Goal: Task Accomplishment & Management: Complete application form

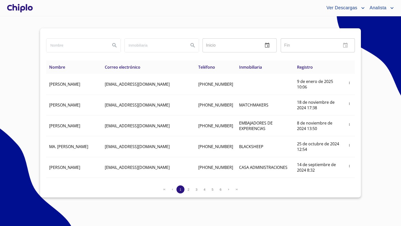
scroll to position [136, 0]
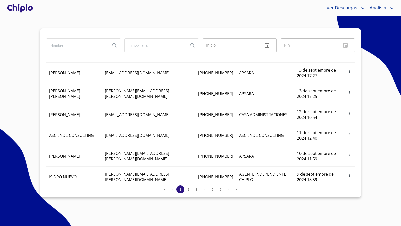
click at [25, 11] on div at bounding box center [20, 8] width 28 height 16
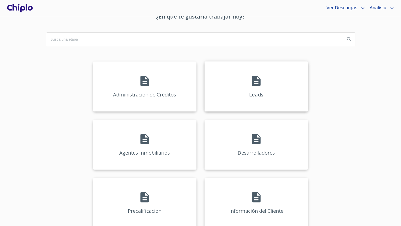
scroll to position [35, 0]
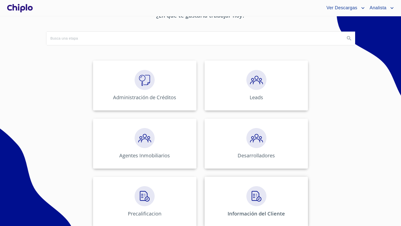
click at [250, 188] on img at bounding box center [257, 196] width 20 height 20
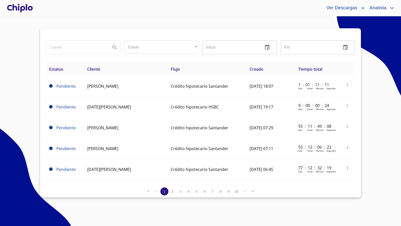
click at [19, 4] on div at bounding box center [20, 8] width 28 height 16
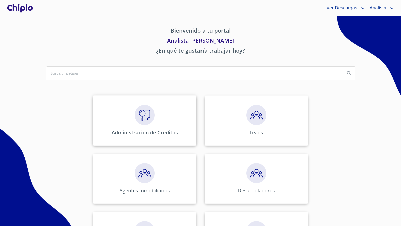
click at [148, 116] on img at bounding box center [145, 115] width 20 height 20
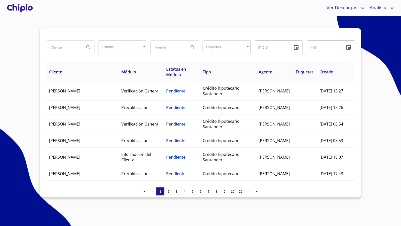
click at [56, 47] on input "search" at bounding box center [63, 48] width 34 height 14
type input "JARA"
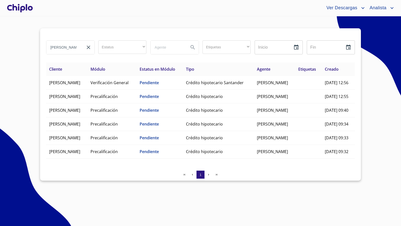
click at [25, 5] on div at bounding box center [20, 8] width 28 height 16
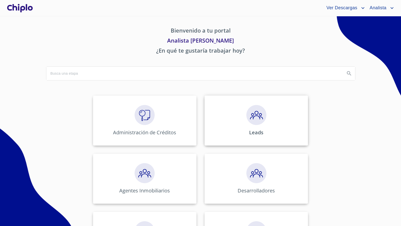
click at [262, 123] on img at bounding box center [257, 115] width 20 height 20
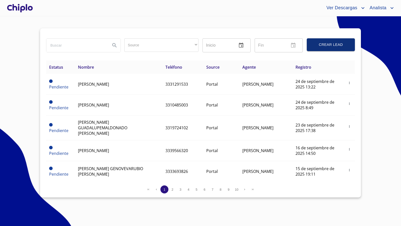
click at [63, 47] on input "search" at bounding box center [76, 46] width 60 height 14
type input "[PERSON_NAME]"
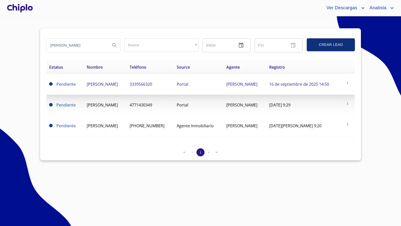
copy span "[PERSON_NAME]"
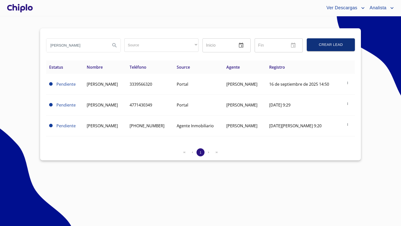
drag, startPoint x: 134, startPoint y: 83, endPoint x: 98, endPoint y: 208, distance: 130.4
click at [98, 208] on section "JARA Source ​ ​ Inicio ​ Fin ​ Crear Lead Estatus Nombre Teléfono Source Agente…" at bounding box center [200, 121] width 401 height 210
click at [22, 10] on div at bounding box center [20, 8] width 28 height 16
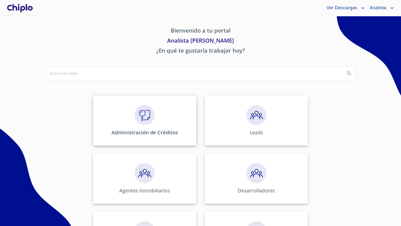
click at [143, 126] on div "Administración de Créditos" at bounding box center [145, 121] width 104 height 50
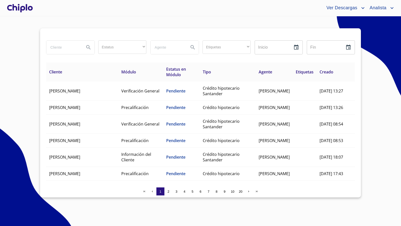
click at [62, 47] on input "search" at bounding box center [63, 48] width 34 height 14
paste input "[PERSON_NAME]"
type input "[PERSON_NAME]"
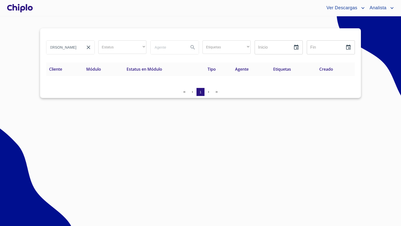
scroll to position [0, 0]
click at [19, 10] on div at bounding box center [20, 8] width 28 height 16
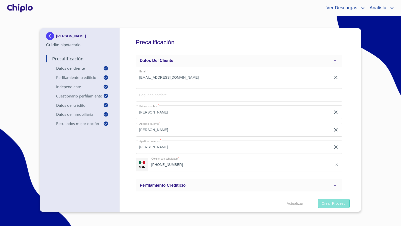
click at [332, 202] on span "Crear Proceso" at bounding box center [334, 204] width 24 height 6
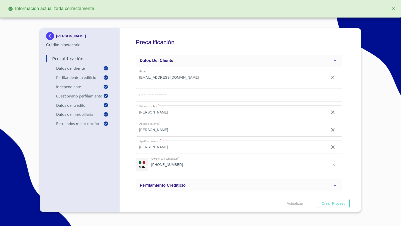
type input "0.32727272727272727"
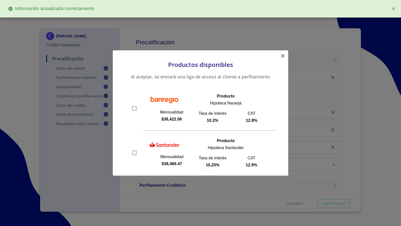
scroll to position [18, 0]
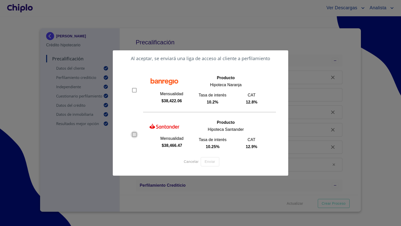
click at [136, 137] on input "checkbox" at bounding box center [135, 135] width 8 height 8
checkbox input "true"
click at [213, 161] on span "Enviar" at bounding box center [210, 162] width 11 height 6
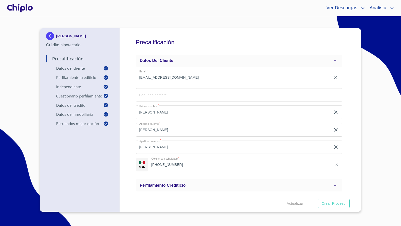
click at [126, 125] on div "Precalificación Datos del cliente Email   * agroparimex@gmail.com ​ Segundo nom…" at bounding box center [239, 111] width 239 height 167
click at [23, 9] on div at bounding box center [20, 8] width 28 height 16
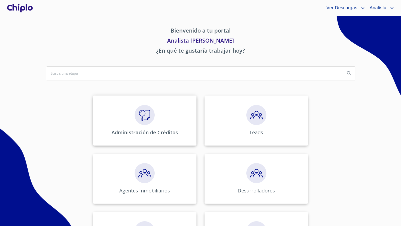
click at [152, 120] on img at bounding box center [145, 115] width 20 height 20
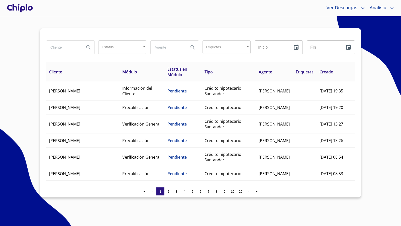
click at [63, 48] on input "search" at bounding box center [63, 48] width 34 height 14
type input "maya"
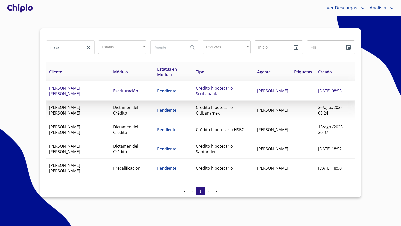
click at [80, 89] on span "MAYA ACAYACAQUETZI BENITEZ LEYVA" at bounding box center [64, 91] width 31 height 11
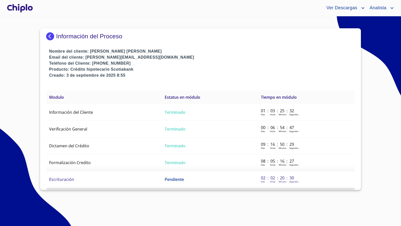
click at [72, 179] on span "Escrituración" at bounding box center [61, 180] width 25 height 6
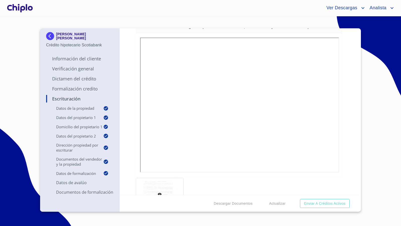
scroll to position [2342, 0]
click at [343, 116] on div "Escrituración Datos de la propiedad Tipo de propiedad   * CASA EN CONDOMINIO ​ …" at bounding box center [239, 111] width 239 height 167
click at [343, 119] on div "Escrituración Datos de la propiedad Tipo de propiedad   * CASA EN CONDOMINIO ​ …" at bounding box center [239, 111] width 239 height 167
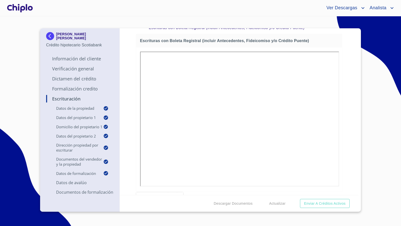
scroll to position [2333, 0]
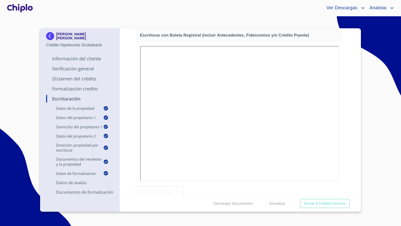
click at [22, 9] on div at bounding box center [20, 8] width 28 height 16
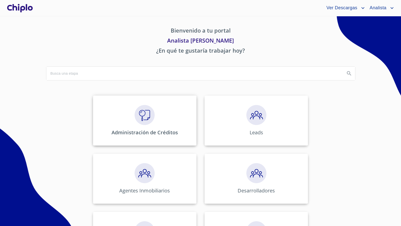
click at [150, 117] on img at bounding box center [145, 115] width 20 height 20
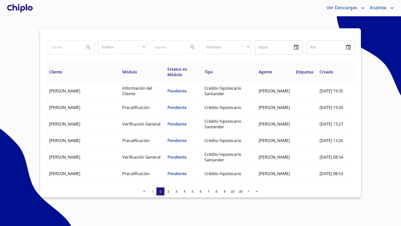
click at [68, 48] on input "search" at bounding box center [63, 48] width 34 height 14
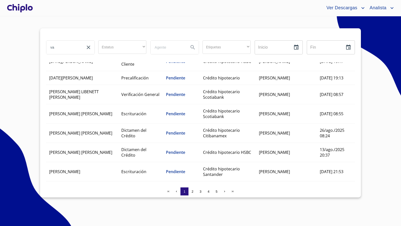
scroll to position [130, 0]
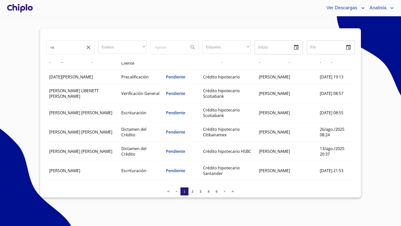
drag, startPoint x: 56, startPoint y: 48, endPoint x: 28, endPoint y: 48, distance: 28.1
click at [28, 48] on section "va Estatus ​ ​ Etiquetas ​ ​ Inicio ​ Fin ​ Cliente Módulo Estatus en Módulo Ti…" at bounding box center [200, 121] width 401 height 210
type input "evy"
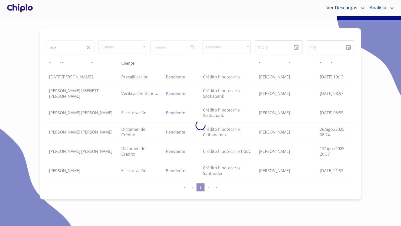
scroll to position [0, 0]
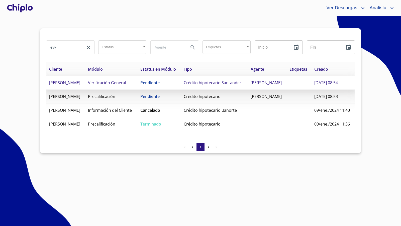
click at [80, 85] on span "[PERSON_NAME]" at bounding box center [64, 83] width 31 height 6
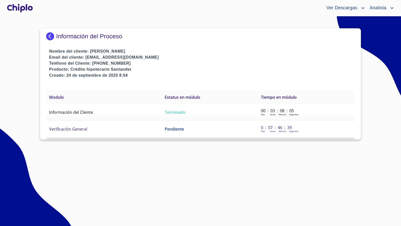
click at [81, 129] on span "Verificación General" at bounding box center [68, 129] width 38 height 6
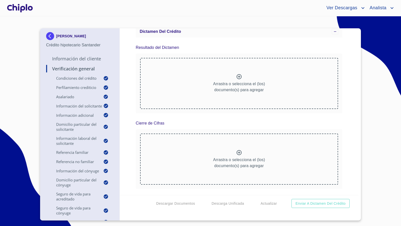
scroll to position [6675, 0]
click at [273, 161] on div "Verificación General Condiciones del Crédito Selecciona tu producto   * Adquisi…" at bounding box center [239, 111] width 239 height 167
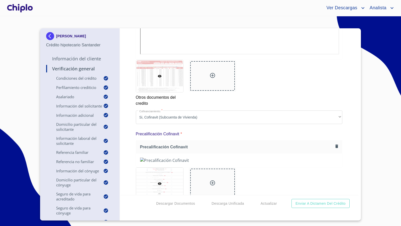
scroll to position [5904, 0]
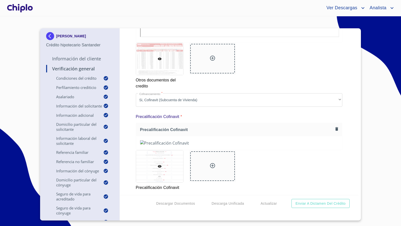
click at [213, 61] on icon at bounding box center [213, 58] width 6 height 6
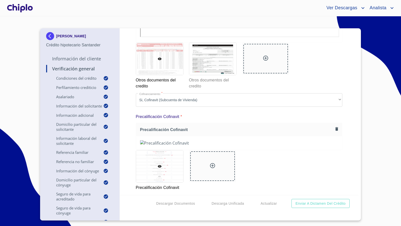
click at [273, 125] on div "Verificación General Condiciones del Crédito Selecciona tu producto   * Adquisi…" at bounding box center [239, 111] width 239 height 167
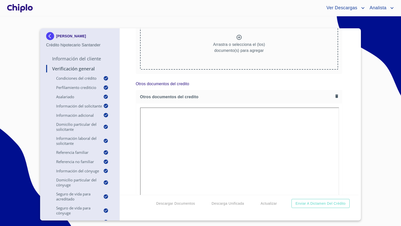
scroll to position [5698, 0]
click at [237, 41] on icon at bounding box center [239, 38] width 5 height 5
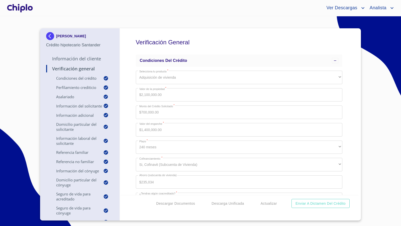
copy p "EVYEL GARCIA ROBLES"
drag, startPoint x: 88, startPoint y: 38, endPoint x: 51, endPoint y: 47, distance: 37.9
click at [20, 75] on section "EVYEL GARCIA ROBLES Crédito hipotecario Santander Información del Cliente Verif…" at bounding box center [200, 121] width 401 height 210
drag, startPoint x: 133, startPoint y: 135, endPoint x: 132, endPoint y: 139, distance: 3.8
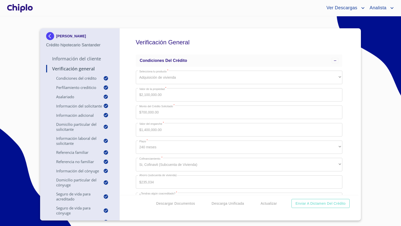
click at [133, 135] on div "Verificación General Condiciones del Crédito Selecciona tu producto   * Adquisi…" at bounding box center [239, 111] width 239 height 167
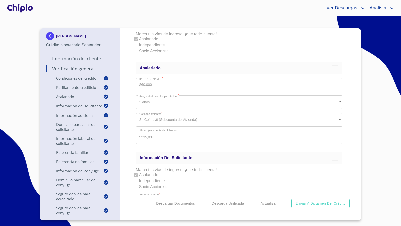
scroll to position [220, 0]
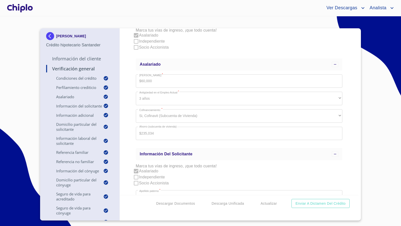
click at [131, 126] on div "Verificación General Condiciones del Crédito Selecciona tu producto   * Adquisi…" at bounding box center [239, 111] width 239 height 167
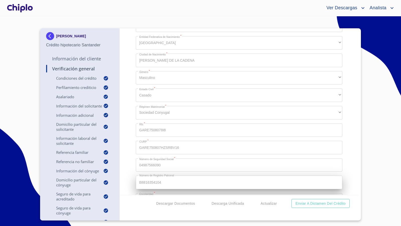
scroll to position [567, 0]
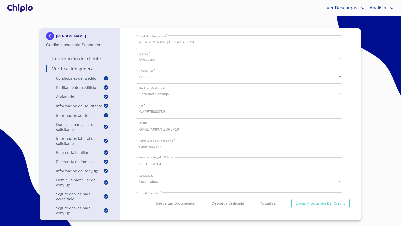
click at [132, 111] on div "Verificación General Condiciones del Crédito Selecciona tu producto   * Adquisi…" at bounding box center [239, 111] width 239 height 167
click at [131, 122] on div "Verificación General Condiciones del Crédito Selecciona tu producto   * Adquisi…" at bounding box center [239, 111] width 239 height 167
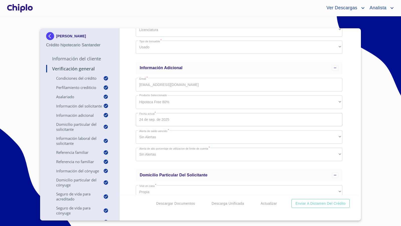
scroll to position [729, 0]
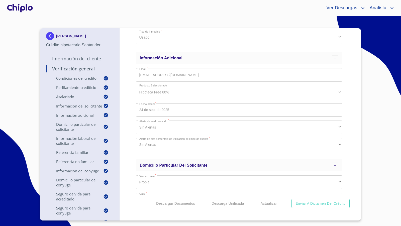
click at [133, 145] on div "Verificación General Condiciones del Crédito Selecciona tu producto   * Adquisi…" at bounding box center [239, 111] width 239 height 167
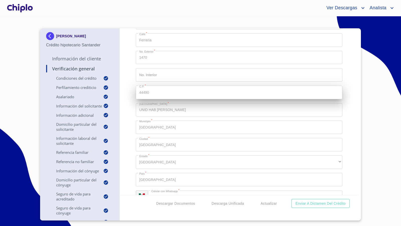
scroll to position [886, 0]
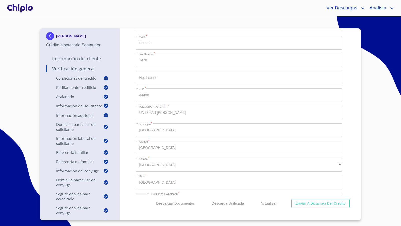
click at [132, 103] on div "Verificación General Condiciones del Crédito Selecciona tu producto   * Adquisi…" at bounding box center [239, 111] width 239 height 167
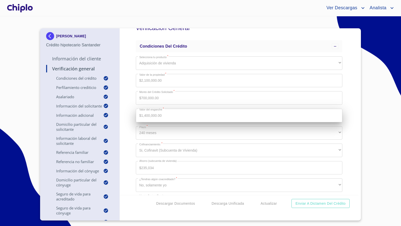
scroll to position [16, 0]
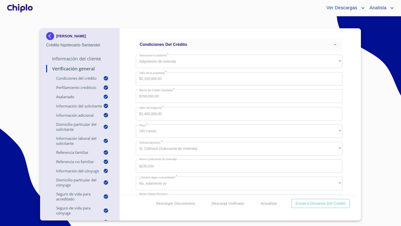
click at [132, 105] on div "Verificación General Condiciones del Crédito Selecciona tu producto   * Adquisi…" at bounding box center [239, 111] width 239 height 167
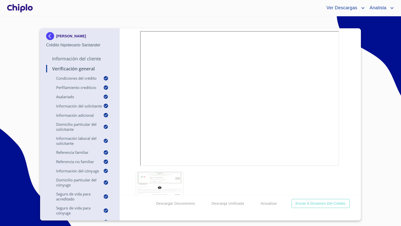
scroll to position [6675, 0]
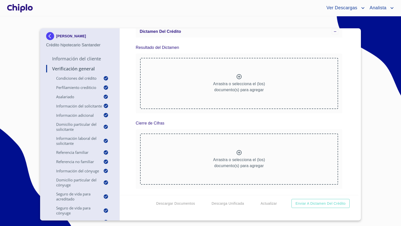
click at [348, 142] on div "Verificación General Condiciones del Crédito Selecciona tu producto   * Adquisi…" at bounding box center [239, 111] width 239 height 167
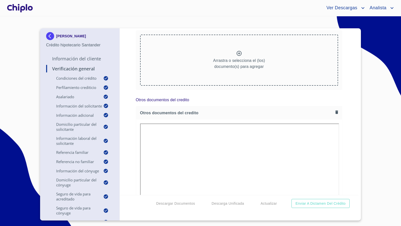
scroll to position [5673, 0]
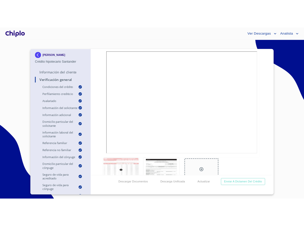
scroll to position [5906, 0]
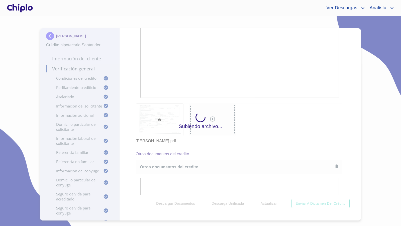
click at [344, 134] on div "Subiendo archivo..." at bounding box center [200, 121] width 401 height 210
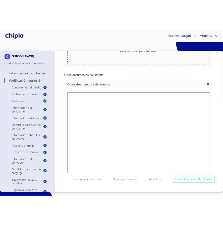
scroll to position [5778, 0]
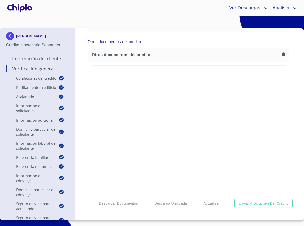
click at [288, 129] on div "Verificación General Condiciones del Crédito Selecciona tu producto   * Adquisi…" at bounding box center [188, 111] width 226 height 167
click at [287, 127] on div "Verificación General Condiciones del Crédito Selecciona tu producto   * Adquisi…" at bounding box center [188, 111] width 226 height 167
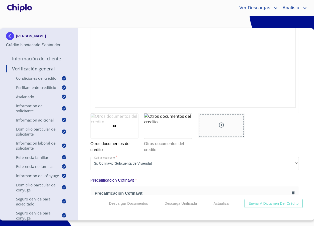
scroll to position [6713, 0]
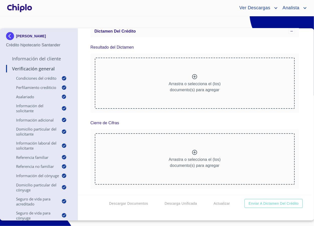
drag, startPoint x: 305, startPoint y: 146, endPoint x: 297, endPoint y: 116, distance: 30.5
click at [305, 146] on div "Verificación General Condiciones del Crédito Selecciona tu producto   * Adquisi…" at bounding box center [195, 111] width 234 height 167
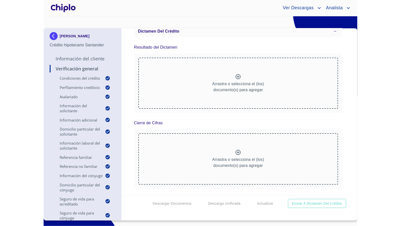
scroll to position [5786, 0]
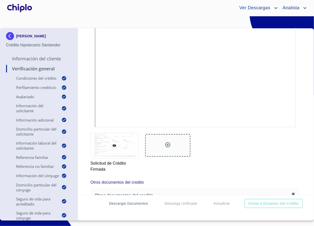
click at [118, 204] on span "Descargar Documentos" at bounding box center [128, 204] width 39 height 6
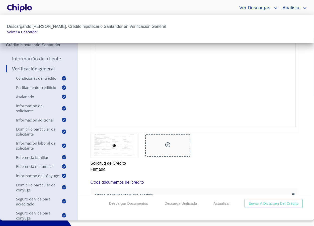
click at [84, 105] on div at bounding box center [157, 113] width 314 height 226
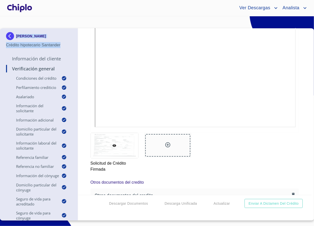
copy div "EVYEL GARCIA ROBLES Crédito hipotecario Santander"
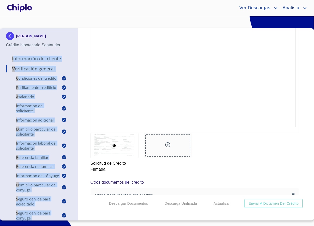
drag, startPoint x: 65, startPoint y: 46, endPoint x: 87, endPoint y: 109, distance: 66.6
click at [87, 109] on div "EVYEL GARCIA ROBLES Crédito hipotecario Santander Información del Cliente Verif…" at bounding box center [156, 124] width 312 height 192
click at [87, 109] on div "Verificación General Condiciones del Crédito Selecciona tu producto   * Adquisi…" at bounding box center [195, 111] width 234 height 167
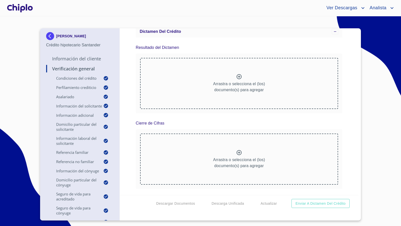
scroll to position [6958, 0]
click at [314, 202] on span "Enviar a Dictamen del Crédito" at bounding box center [321, 204] width 50 height 6
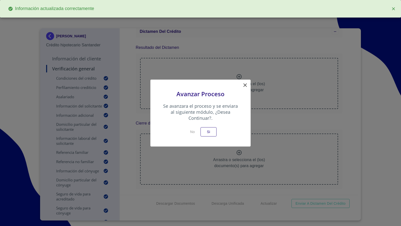
scroll to position [7223, 0]
click at [213, 134] on span "Si" at bounding box center [209, 132] width 8 height 6
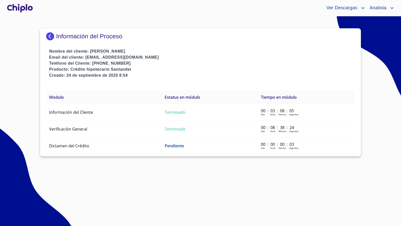
click at [18, 10] on div at bounding box center [20, 8] width 28 height 16
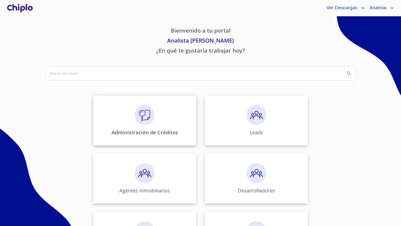
click at [146, 113] on img at bounding box center [145, 115] width 20 height 20
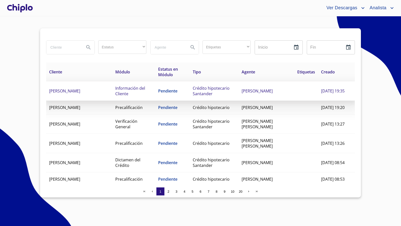
click at [80, 92] on span "ARMANDO JARA GALVAN" at bounding box center [64, 91] width 31 height 6
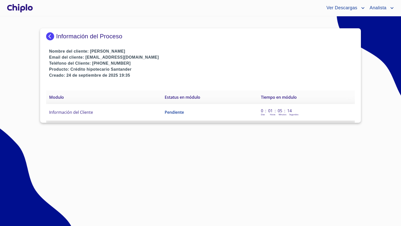
click at [89, 113] on span "Información del Cliente" at bounding box center [71, 113] width 44 height 6
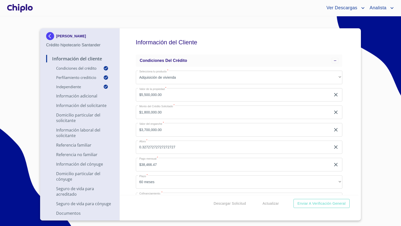
click at [126, 113] on div "Información del Cliente Condiciones del Crédito Selecciona tu producto   * Adqu…" at bounding box center [239, 111] width 239 height 167
copy p "ARMANDO JARA GALVAN"
drag, startPoint x: 98, startPoint y: 37, endPoint x: 37, endPoint y: 74, distance: 72.2
click at [37, 74] on section "ARMANDO JARA GALVAN Crédito hipotecario Santander Información del Cliente Condi…" at bounding box center [200, 121] width 401 height 210
drag, startPoint x: 36, startPoint y: 75, endPoint x: 40, endPoint y: 72, distance: 4.5
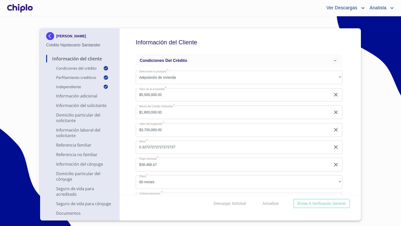
click at [36, 75] on section "ARMANDO JARA GALVAN Crédito hipotecario Santander Información del Cliente Condi…" at bounding box center [200, 121] width 401 height 210
click at [130, 136] on div "Información del Cliente Condiciones del Crédito Selecciona tu producto   * Adqu…" at bounding box center [239, 111] width 239 height 167
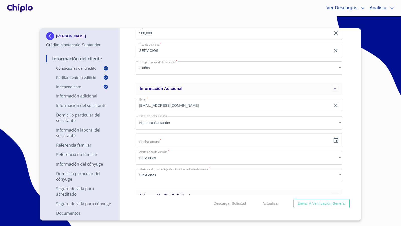
scroll to position [286, 0]
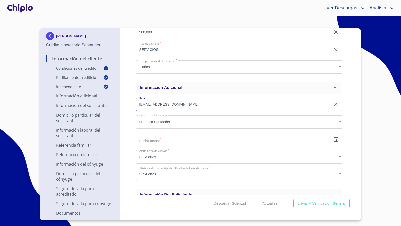
drag, startPoint x: 185, startPoint y: 105, endPoint x: 134, endPoint y: 105, distance: 50.9
click at [134, 105] on div "Información del Cliente Condiciones del Crédito Selecciona tu producto   * Adqu…" at bounding box center [239, 111] width 239 height 167
click at [314, 142] on icon "button" at bounding box center [336, 139] width 6 height 6
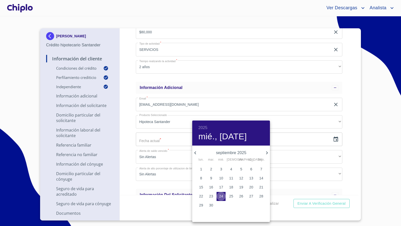
click at [224, 197] on span "24" at bounding box center [221, 196] width 9 height 5
type input "24 de sep. de 2025"
click at [127, 156] on div at bounding box center [200, 113] width 401 height 226
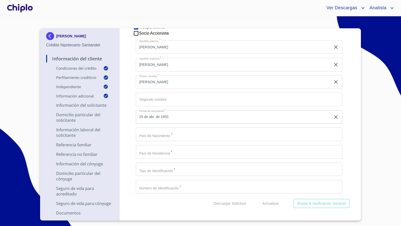
scroll to position [478, 0]
click at [158, 133] on input "Selecciona tu producto   *" at bounding box center [239, 134] width 207 height 14
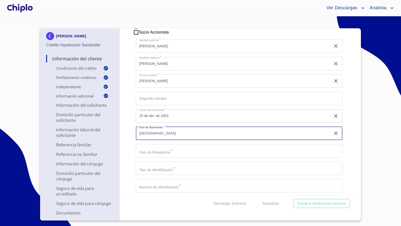
type input "[GEOGRAPHIC_DATA]"
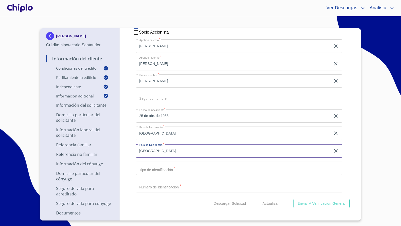
type input "[GEOGRAPHIC_DATA]"
click at [162, 169] on input "Selecciona tu producto   *" at bounding box center [239, 169] width 207 height 14
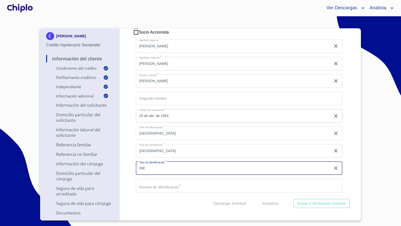
type input "INE"
click at [129, 166] on div "Información del Cliente Condiciones del Crédito Selecciona tu producto   * Adqu…" at bounding box center [239, 111] width 239 height 167
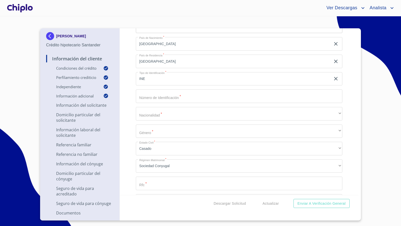
scroll to position [568, 0]
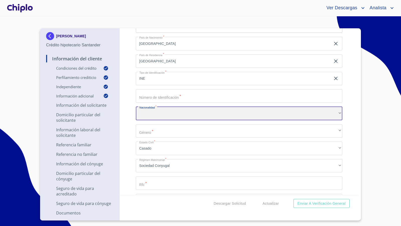
click at [161, 115] on div "​" at bounding box center [239, 114] width 207 height 14
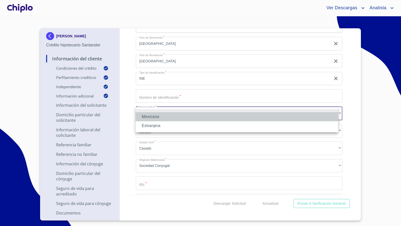
click at [159, 117] on li "Mexicana" at bounding box center [237, 116] width 203 height 9
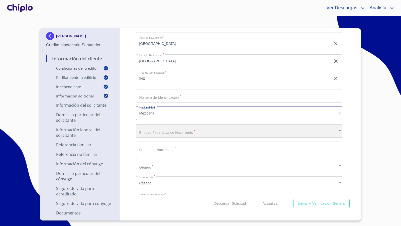
click at [154, 129] on div "​" at bounding box center [239, 131] width 207 height 14
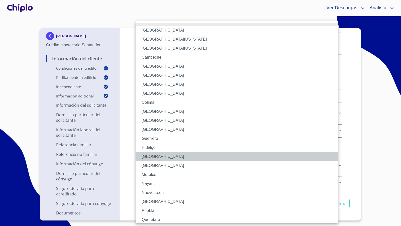
drag, startPoint x: 154, startPoint y: 157, endPoint x: 140, endPoint y: 160, distance: 14.1
click at [154, 157] on li "Jalisco" at bounding box center [239, 156] width 207 height 9
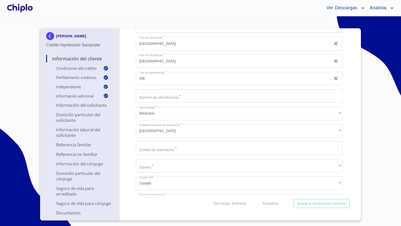
click at [128, 160] on div "Información del Cliente Condiciones del Crédito Selecciona tu producto   * Adqu…" at bounding box center [239, 111] width 239 height 167
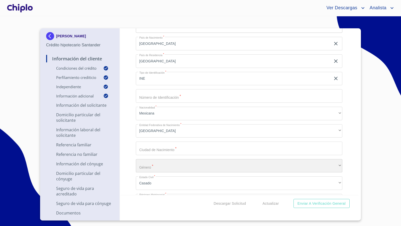
click at [147, 166] on div "​" at bounding box center [239, 166] width 207 height 14
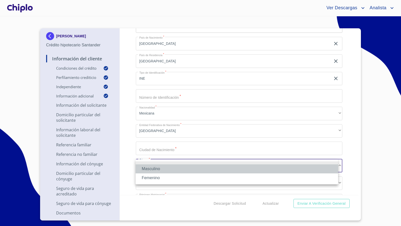
drag, startPoint x: 151, startPoint y: 169, endPoint x: 139, endPoint y: 163, distance: 13.7
click at [151, 169] on li "Masculino" at bounding box center [237, 169] width 203 height 9
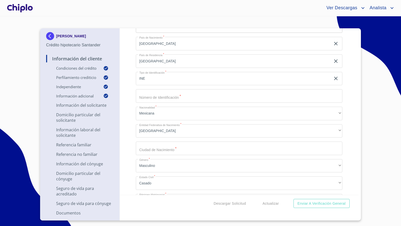
click at [129, 154] on div "Información del Cliente Condiciones del Crédito Selecciona tu producto   * Adqu…" at bounding box center [239, 111] width 239 height 167
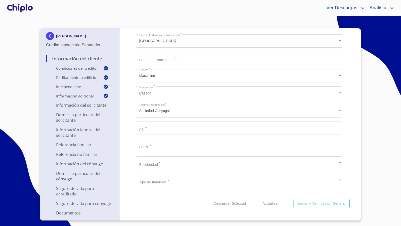
scroll to position [659, 0]
click at [162, 126] on input "Selecciona tu producto   *" at bounding box center [239, 128] width 207 height 14
paste input "JAGA530425AZ1"
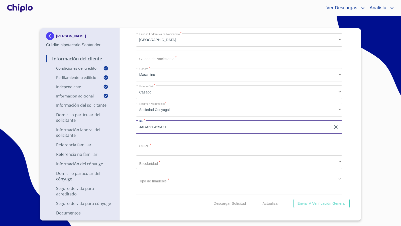
type input "JAGA530425AZ1"
click at [167, 146] on input "Selecciona tu producto   *" at bounding box center [239, 145] width 207 height 14
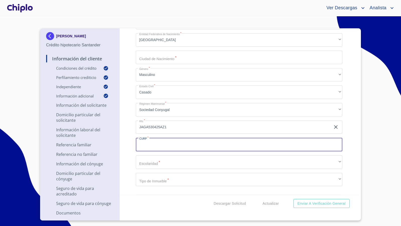
paste input "JAGA530425HJCRLR05"
type input "JAGA530425HJCRLR05"
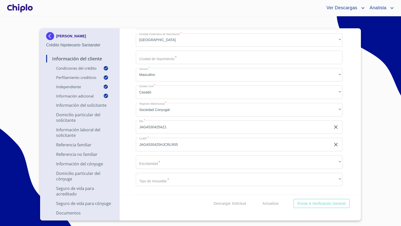
click at [129, 151] on div "Información del Cliente Condiciones del Crédito Selecciona tu producto   * Adqu…" at bounding box center [239, 111] width 239 height 167
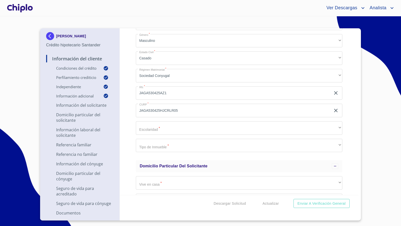
scroll to position [694, 0]
click at [126, 135] on div "Información del Cliente Condiciones del Crédito Selecciona tu producto   * Adqu…" at bounding box center [239, 111] width 239 height 167
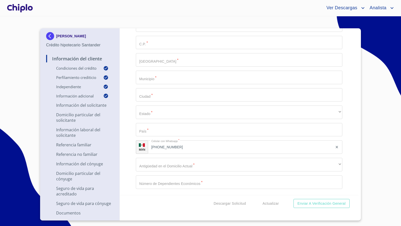
scroll to position [907, 0]
click at [190, 145] on input "(33)39566320" at bounding box center [240, 144] width 185 height 14
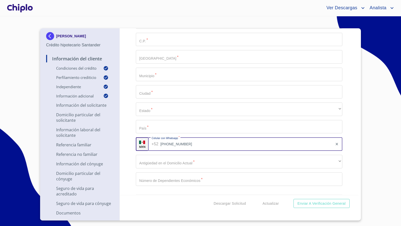
click at [190, 145] on input "(33)39566320" at bounding box center [247, 144] width 173 height 14
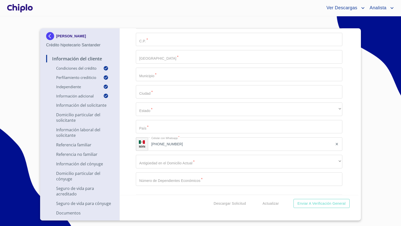
click at [122, 166] on div "Información del Cliente Condiciones del Crédito Selecciona tu producto   * Adqu…" at bounding box center [239, 111] width 239 height 167
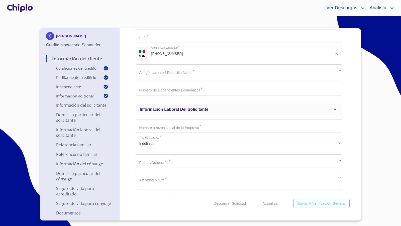
scroll to position [998, 0]
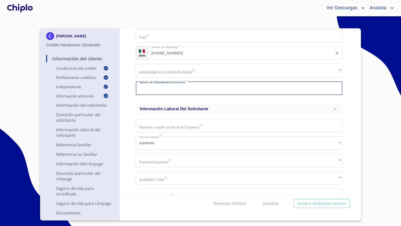
click at [169, 86] on input "Selecciona tu producto   *" at bounding box center [239, 89] width 207 height 14
type input "0"
click at [126, 102] on div "Información del Cliente Condiciones del Crédito Selecciona tu producto   * Adqu…" at bounding box center [239, 111] width 239 height 167
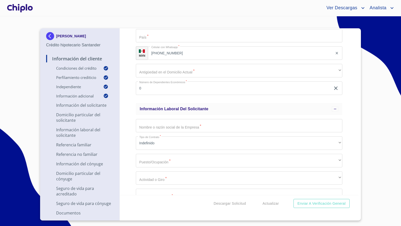
copy p "[PERSON_NAME]"
drag, startPoint x: 103, startPoint y: 36, endPoint x: 126, endPoint y: 125, distance: 92.8
click at [127, 125] on div "ARMANDO JARA GALVAN Crédito hipotecario Santander Información del Cliente Condi…" at bounding box center [199, 124] width 319 height 192
drag, startPoint x: 126, startPoint y: 125, endPoint x: 155, endPoint y: 134, distance: 29.6
click at [126, 125] on div "Información del Cliente Condiciones del Crédito Selecciona tu producto   * Adqu…" at bounding box center [239, 111] width 239 height 167
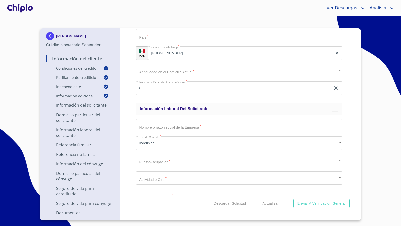
click at [159, 128] on input "Selecciona tu producto   *" at bounding box center [239, 126] width 207 height 14
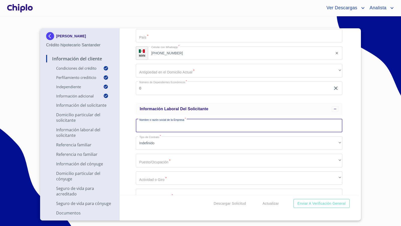
paste input "[PERSON_NAME]"
type input "[PERSON_NAME]"
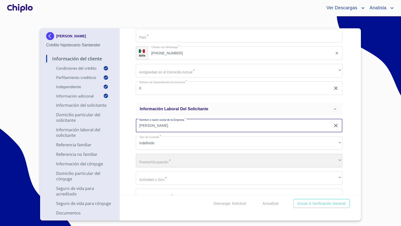
click at [164, 162] on div "​" at bounding box center [239, 161] width 207 height 14
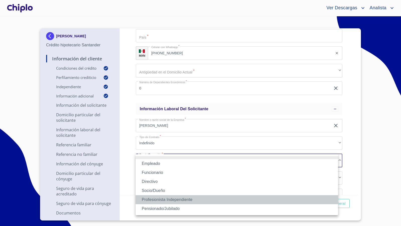
click at [165, 198] on li "Profesionista Independiente" at bounding box center [237, 199] width 203 height 9
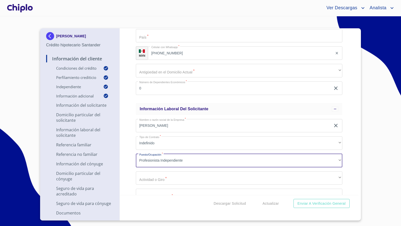
click at [129, 174] on div "Información del Cliente Condiciones del Crédito Selecciona tu producto   * Adqu…" at bounding box center [239, 111] width 239 height 167
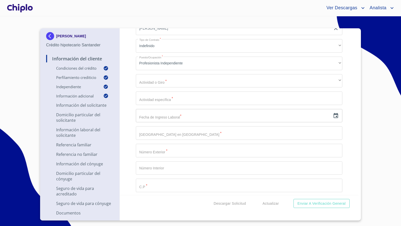
scroll to position [1097, 0]
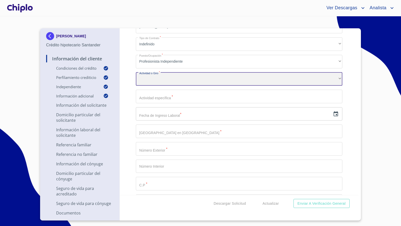
click at [160, 78] on div "​" at bounding box center [239, 80] width 207 height 14
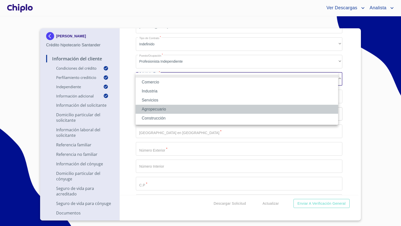
click at [169, 109] on li "Agropecuario" at bounding box center [237, 109] width 203 height 9
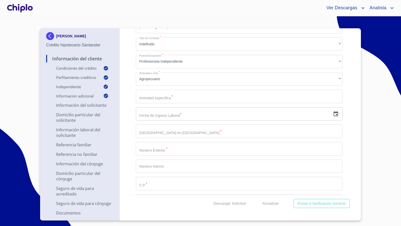
click at [125, 93] on div "Información del Cliente Condiciones del Crédito Selecciona tu producto   * Adqu…" at bounding box center [239, 111] width 239 height 167
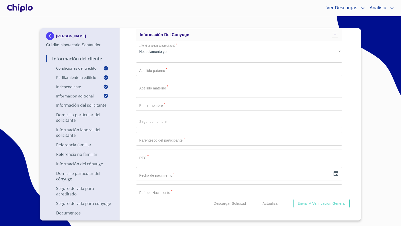
scroll to position [1622, 0]
click at [149, 135] on input "Selecciona tu producto   *" at bounding box center [239, 138] width 207 height 14
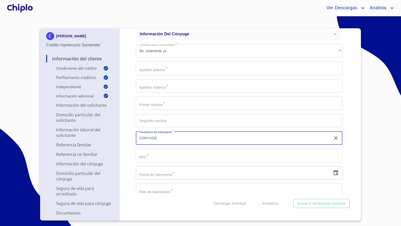
type input "CONYUGE"
click at [126, 157] on div "Información del Cliente Condiciones del Crédito Selecciona tu producto   * Adqu…" at bounding box center [239, 111] width 239 height 167
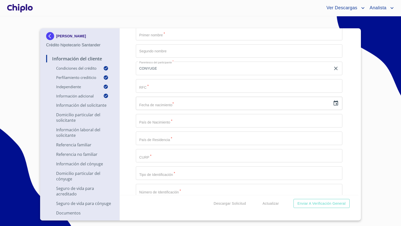
scroll to position [1694, 0]
click at [157, 121] on input "Selecciona tu producto   *" at bounding box center [239, 120] width 207 height 14
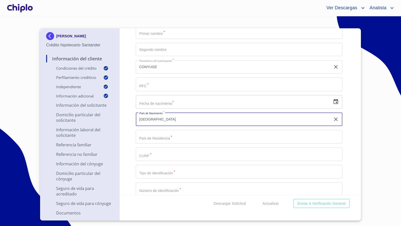
type input "[GEOGRAPHIC_DATA]"
click at [160, 137] on input "Selecciona tu producto   *" at bounding box center [239, 137] width 207 height 14
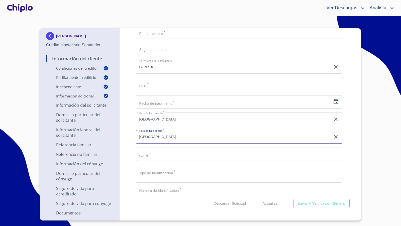
type input "[GEOGRAPHIC_DATA]"
click at [128, 127] on div "Información del Cliente Condiciones del Crédito Selecciona tu producto   * Adqu…" at bounding box center [239, 111] width 239 height 167
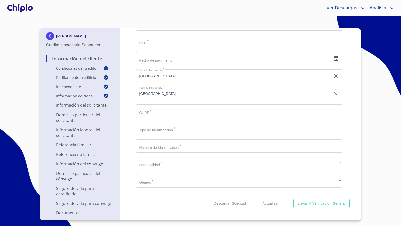
scroll to position [1738, 0]
click at [160, 128] on input "Selecciona tu producto   *" at bounding box center [239, 128] width 207 height 14
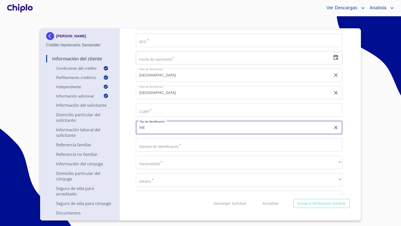
type input "INE"
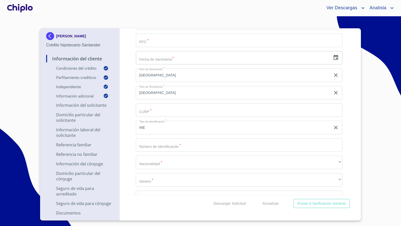
click at [125, 131] on div "Información del Cliente Condiciones del Crédito Selecciona tu producto   * Adqu…" at bounding box center [239, 111] width 239 height 167
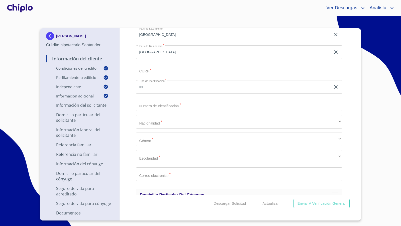
scroll to position [1779, 0]
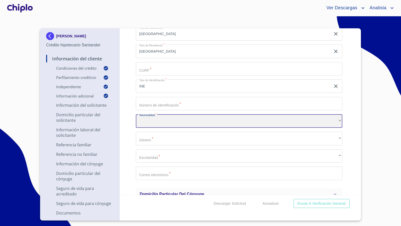
click at [147, 123] on div "​" at bounding box center [239, 121] width 207 height 14
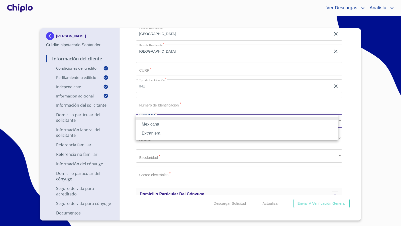
drag, startPoint x: 149, startPoint y: 124, endPoint x: 138, endPoint y: 123, distance: 10.7
click at [149, 124] on li "Mexicana" at bounding box center [237, 124] width 203 height 9
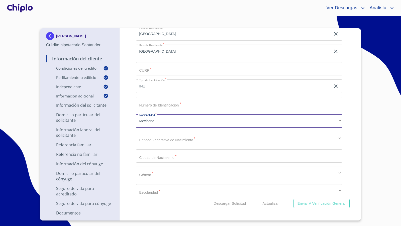
click at [128, 114] on div "Información del Cliente Condiciones del Crédito Selecciona tu producto   * Adqu…" at bounding box center [239, 111] width 239 height 167
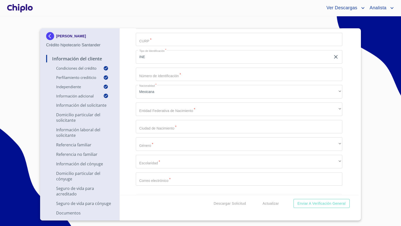
scroll to position [1809, 0]
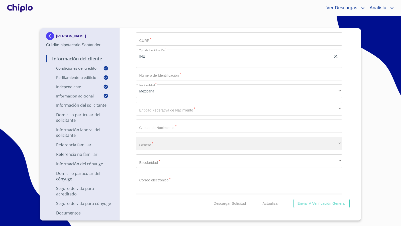
click at [157, 145] on div "​" at bounding box center [239, 144] width 207 height 14
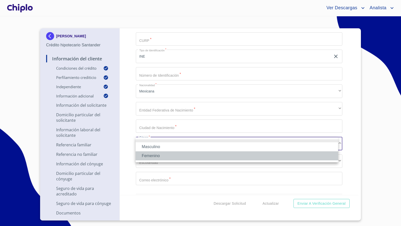
drag, startPoint x: 155, startPoint y: 156, endPoint x: 128, endPoint y: 155, distance: 26.9
click at [155, 156] on li "Femenino" at bounding box center [237, 156] width 203 height 9
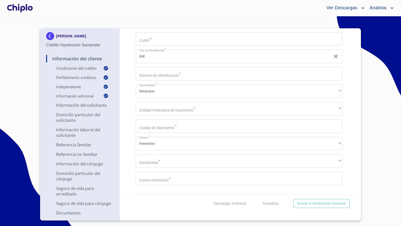
click at [125, 149] on div "Información del Cliente Condiciones del Crédito Selecciona tu producto   * Adqu…" at bounding box center [239, 111] width 239 height 167
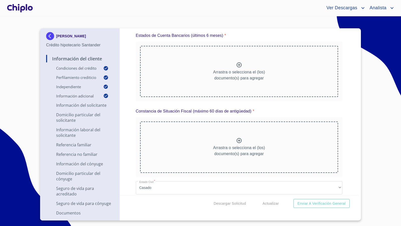
scroll to position [3409, 0]
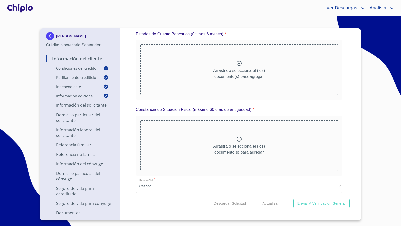
click at [237, 138] on icon at bounding box center [239, 139] width 5 height 5
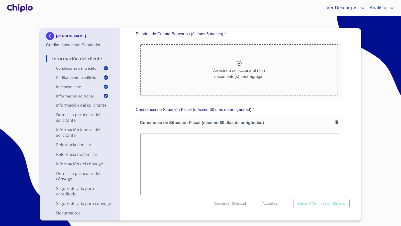
click at [238, 61] on icon at bounding box center [239, 63] width 5 height 5
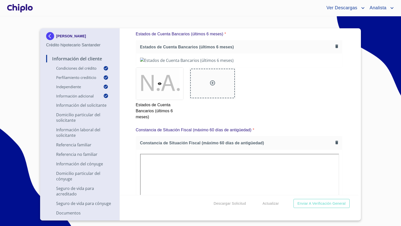
click at [314, 137] on div "Información del Cliente Condiciones del Crédito Selecciona tu producto   * Adqu…" at bounding box center [239, 111] width 239 height 167
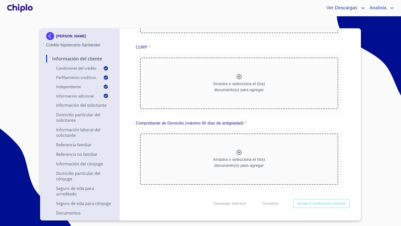
scroll to position [4164, 0]
click at [24, 7] on div at bounding box center [20, 8] width 28 height 16
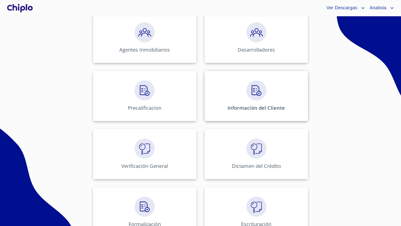
scroll to position [142, 0]
click at [255, 94] on img at bounding box center [257, 90] width 20 height 20
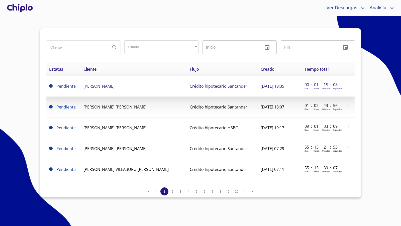
click at [314, 85] on icon "button" at bounding box center [350, 85] width 4 height 4
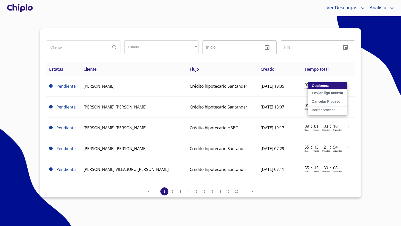
click at [314, 93] on p "Enviar liga acceso" at bounding box center [327, 93] width 31 height 5
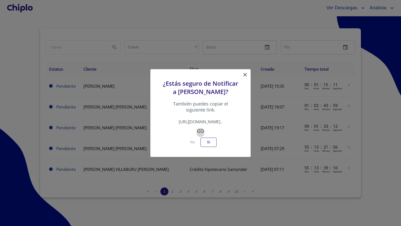
click at [201, 133] on icon "button" at bounding box center [200, 131] width 7 height 3
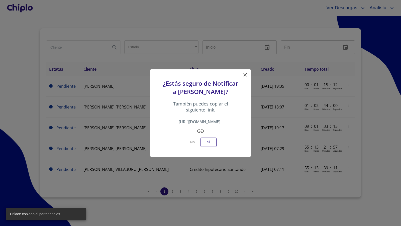
click at [247, 72] on icon at bounding box center [245, 75] width 6 height 6
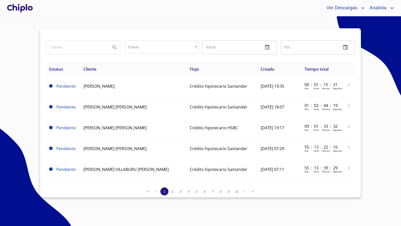
click at [29, 6] on div at bounding box center [20, 8] width 28 height 16
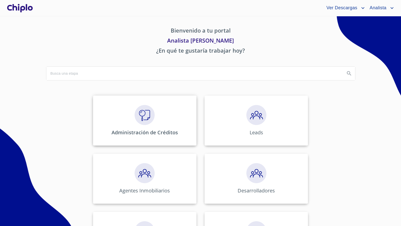
click at [143, 124] on img at bounding box center [145, 115] width 20 height 20
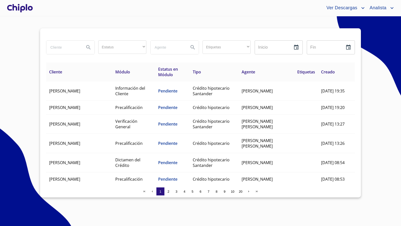
click at [61, 48] on input "search" at bounding box center [63, 48] width 34 height 14
type input "[PERSON_NAME]"
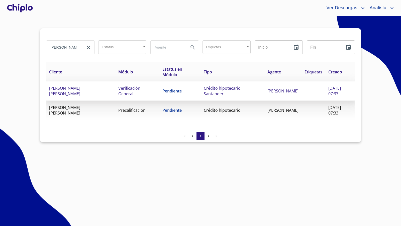
click at [123, 92] on span "Verificación General" at bounding box center [129, 91] width 22 height 11
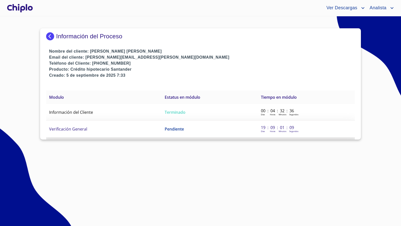
click at [89, 129] on td "Verificación General" at bounding box center [104, 129] width 116 height 17
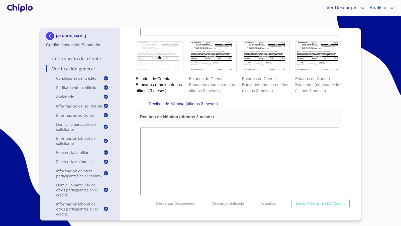
scroll to position [4468, 0]
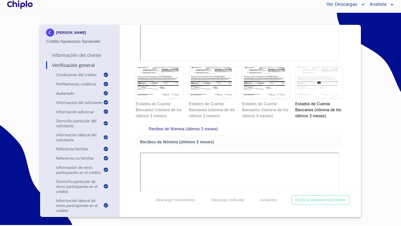
click at [346, 147] on div "Verificación General Condiciones del Crédito Selecciona tu producto   * Adquisi…" at bounding box center [239, 108] width 239 height 167
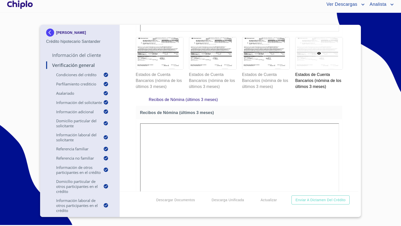
scroll to position [4465, 0]
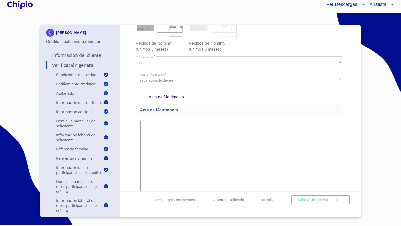
click at [219, 38] on div at bounding box center [212, 22] width 47 height 32
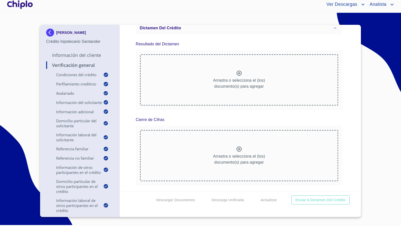
scroll to position [7451, 0]
drag, startPoint x: 348, startPoint y: 167, endPoint x: 339, endPoint y: 133, distance: 35.4
click at [343, 161] on div "Verificación General Condiciones del Crédito Selecciona tu producto   * Adquisi…" at bounding box center [239, 108] width 239 height 167
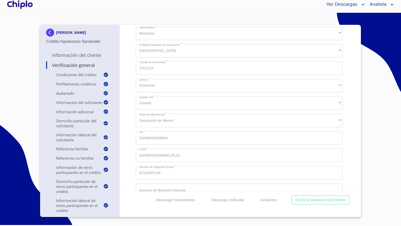
scroll to position [583, 0]
click at [125, 125] on div "Verificación General Condiciones del Crédito Selecciona tu producto   * Adquisi…" at bounding box center [239, 108] width 239 height 167
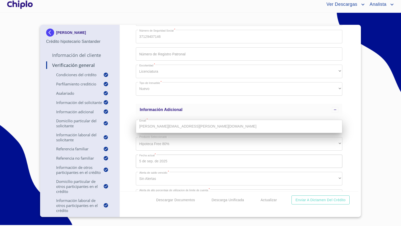
scroll to position [714, 0]
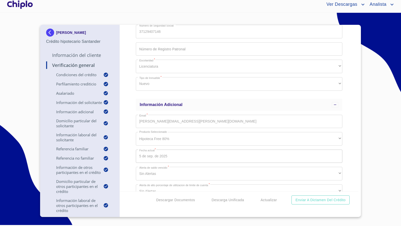
click at [135, 121] on div "Verificación General Condiciones del Crédito Selecciona tu producto   * Adquisi…" at bounding box center [239, 108] width 239 height 167
click at [128, 143] on div "Verificación General Condiciones del Crédito Selecciona tu producto   * Adquisi…" at bounding box center [239, 108] width 239 height 167
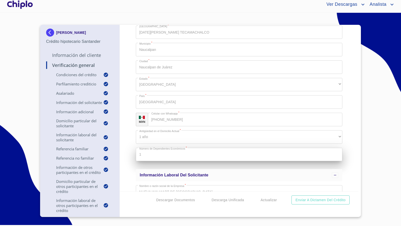
scroll to position [1001, 0]
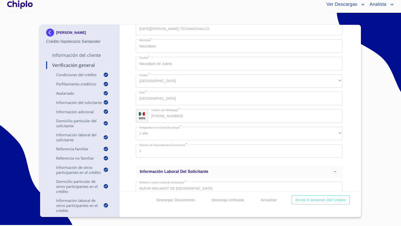
click at [351, 111] on div "Verificación General Condiciones del Crédito Selecciona tu producto   * Adquisi…" at bounding box center [239, 108] width 239 height 167
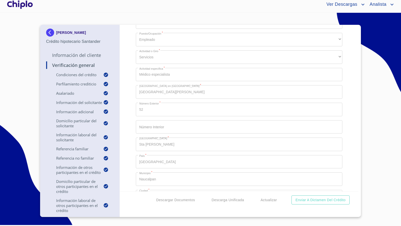
scroll to position [7451, 0]
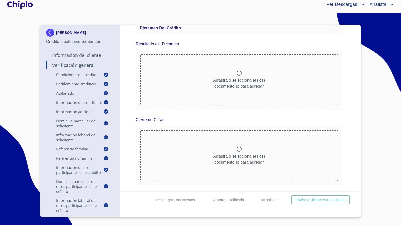
click at [346, 149] on div "Verificación General Condiciones del Crédito Selecciona tu producto   * Adquisi…" at bounding box center [239, 108] width 239 height 167
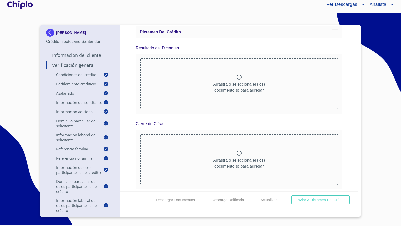
scroll to position [7144, 0]
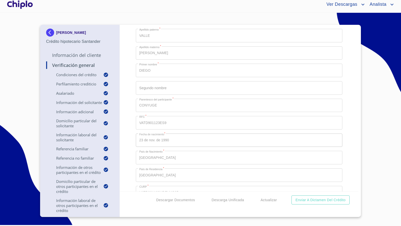
scroll to position [1738, 0]
click at [128, 100] on div "Verificación General Condiciones del Crédito Selecciona tu producto   * Adquisi…" at bounding box center [239, 108] width 239 height 167
click at [133, 153] on div "Verificación General Condiciones del Crédito Selecciona tu producto   * Adquisi…" at bounding box center [239, 108] width 239 height 167
click at [130, 147] on div "Verificación General Condiciones del Crédito Selecciona tu producto   * Adquisi…" at bounding box center [239, 108] width 239 height 167
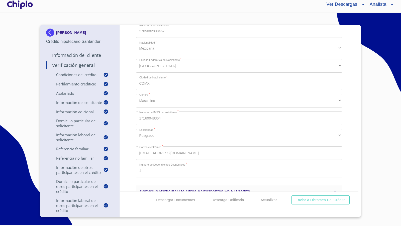
scroll to position [1951, 0]
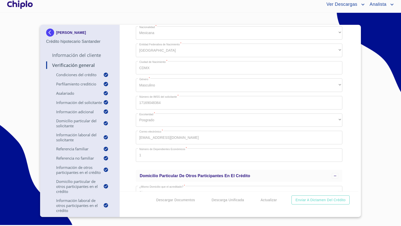
click at [127, 133] on div "Verificación General Condiciones del Crédito Selecciona tu producto   * Adquisi…" at bounding box center [239, 108] width 239 height 167
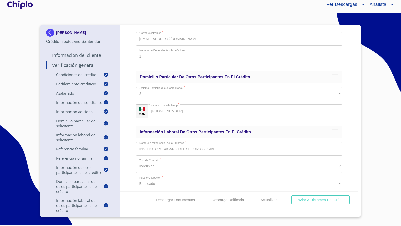
scroll to position [2051, 0]
click at [128, 127] on div "Verificación General Condiciones del Crédito Selecciona tu producto   * Adquisi…" at bounding box center [239, 108] width 239 height 167
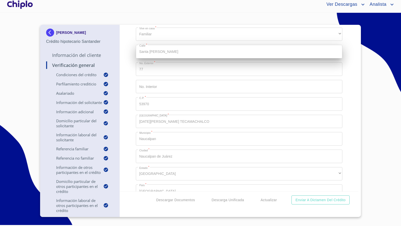
scroll to position [910, 0]
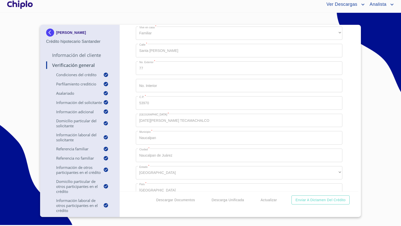
click at [132, 87] on div "Verificación General Condiciones del Crédito Selecciona tu producto   * Adquisi…" at bounding box center [239, 108] width 239 height 167
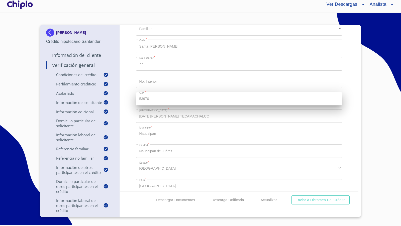
scroll to position [915, 0]
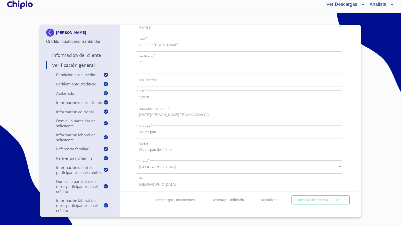
click at [132, 114] on div "Verificación General Condiciones del Crédito Selecciona tu producto   * Adquisi…" at bounding box center [239, 108] width 239 height 167
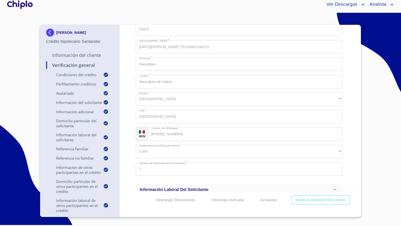
scroll to position [983, 0]
click at [130, 94] on div "Verificación General Condiciones del Crédito Selecciona tu producto   * Adquisi…" at bounding box center [239, 108] width 239 height 167
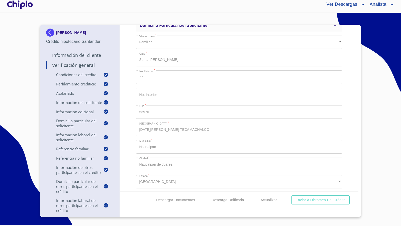
scroll to position [900, 0]
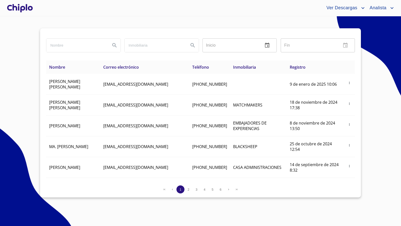
click at [25, 7] on div at bounding box center [20, 8] width 28 height 16
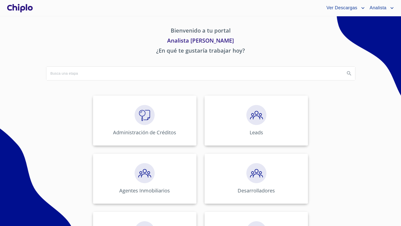
click at [128, 112] on div "Administración de Créditos" at bounding box center [145, 121] width 104 height 50
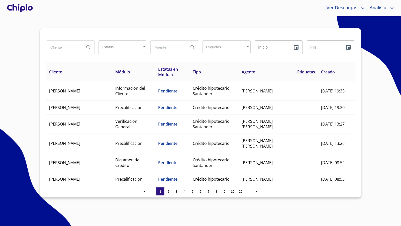
click at [60, 46] on input "search" at bounding box center [63, 48] width 34 height 14
type input "[PERSON_NAME]"
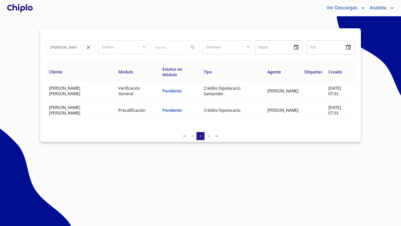
click at [124, 166] on section "[PERSON_NAME] ​ ​ Etiquetas ​ ​ Inicio ​ Fin ​ Cliente Módulo Estatus en Módulo…" at bounding box center [200, 121] width 401 height 210
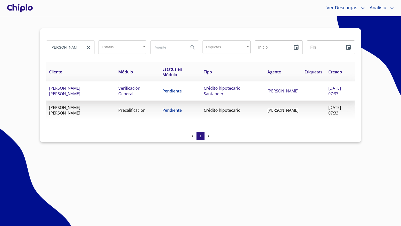
click at [68, 89] on span "[PERSON_NAME] [PERSON_NAME]" at bounding box center [64, 91] width 31 height 11
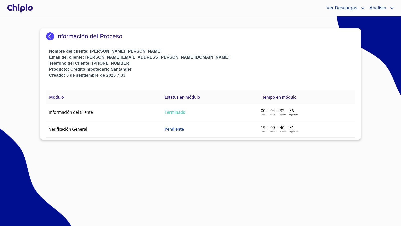
drag, startPoint x: 139, startPoint y: 159, endPoint x: 105, endPoint y: 147, distance: 36.0
click at [139, 159] on section "Información del Proceso Nombre del cliente: [PERSON_NAME] [PERSON_NAME] Email d…" at bounding box center [200, 121] width 401 height 210
click at [71, 127] on span "Verificación General" at bounding box center [68, 129] width 38 height 6
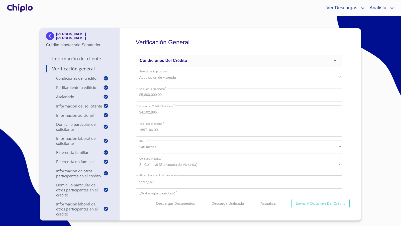
click at [122, 124] on div "Verificación General Condiciones del Crédito Selecciona tu producto   * Adquisi…" at bounding box center [239, 111] width 239 height 167
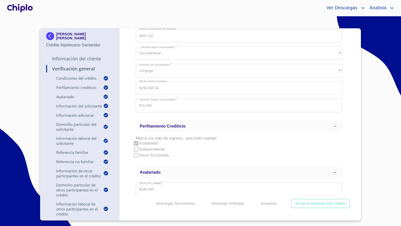
scroll to position [196, 0]
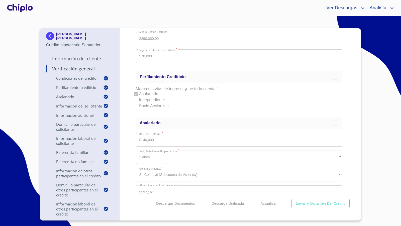
click at [135, 142] on div "Verificación General Condiciones del Crédito Selecciona tu producto   * Adquisi…" at bounding box center [239, 111] width 239 height 167
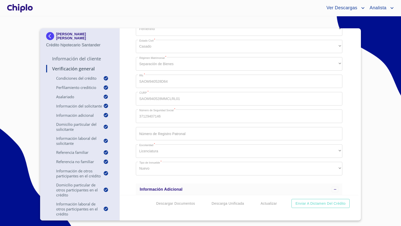
scroll to position [636, 0]
click at [133, 156] on div "Verificación General Condiciones del Crédito Selecciona tu producto   * Adquisi…" at bounding box center [239, 111] width 239 height 167
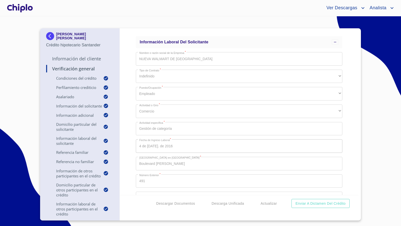
scroll to position [1136, 0]
click at [128, 137] on div "Verificación General Condiciones del Crédito Selecciona tu producto   * Adquisi…" at bounding box center [239, 111] width 239 height 167
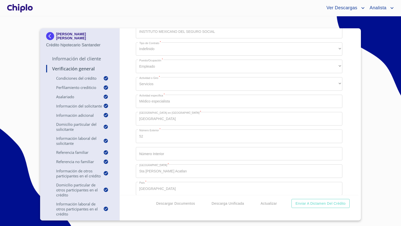
scroll to position [2172, 0]
click at [130, 137] on div "Verificación General Condiciones del Crédito Selecciona tu producto   * Adquisi…" at bounding box center [239, 111] width 239 height 167
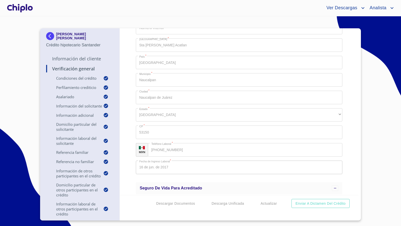
scroll to position [2299, 0]
click at [26, 9] on div at bounding box center [20, 8] width 28 height 16
